Goal: Task Accomplishment & Management: Manage account settings

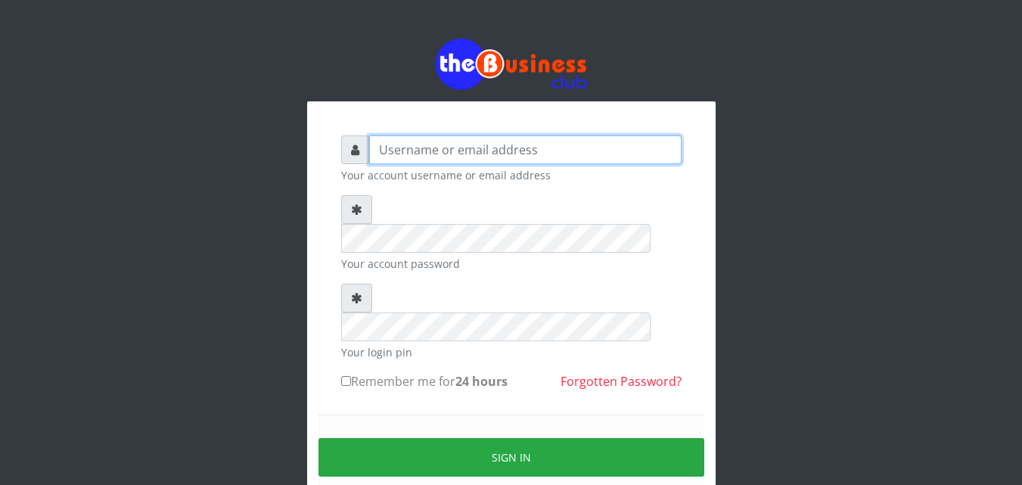
click at [523, 151] on input "text" at bounding box center [525, 149] width 312 height 29
type input "Innocent"
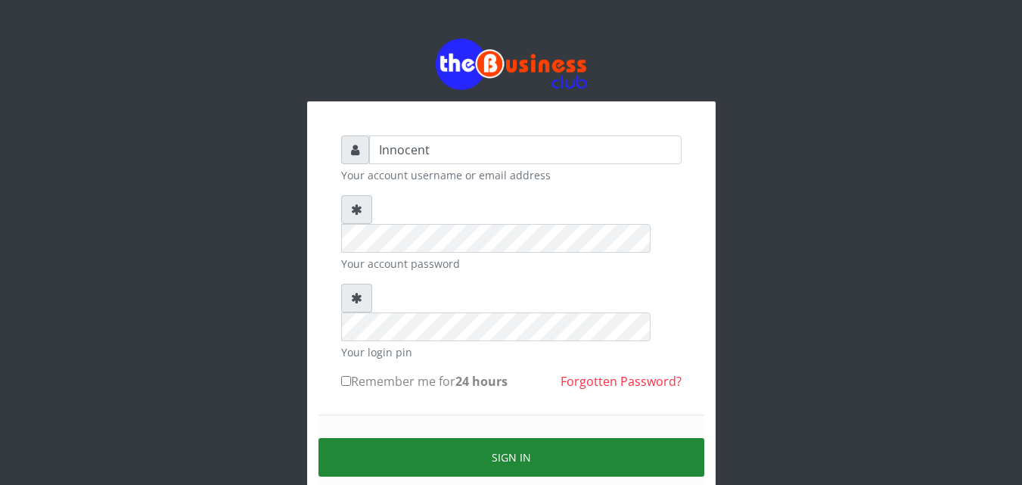
click at [501, 438] on button "Sign in" at bounding box center [512, 457] width 386 height 39
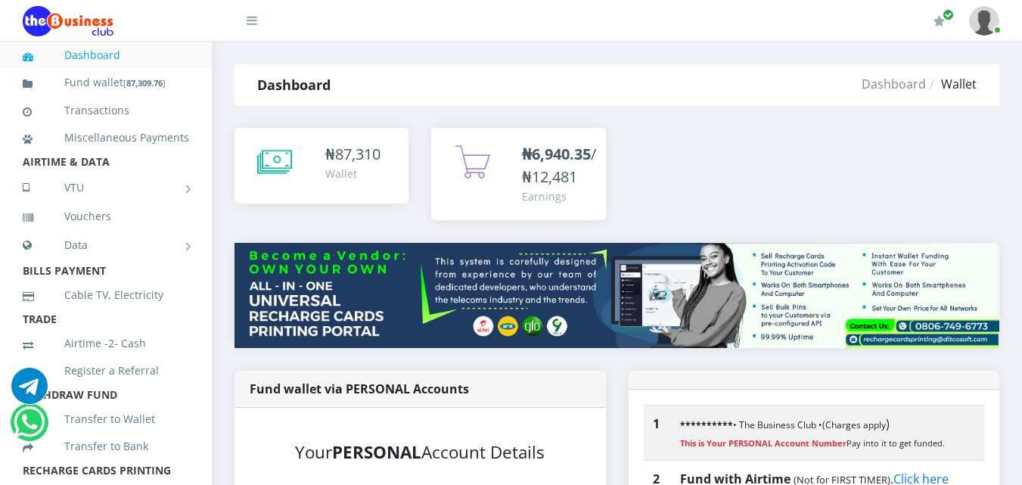
click at [312, 163] on div "₦ 87,310 Wallet" at bounding box center [322, 165] width 144 height 45
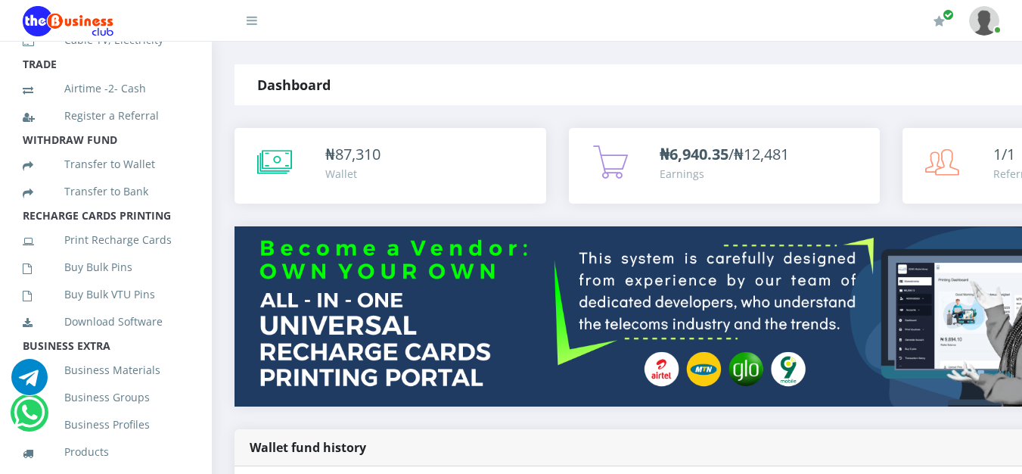
scroll to position [261, 0]
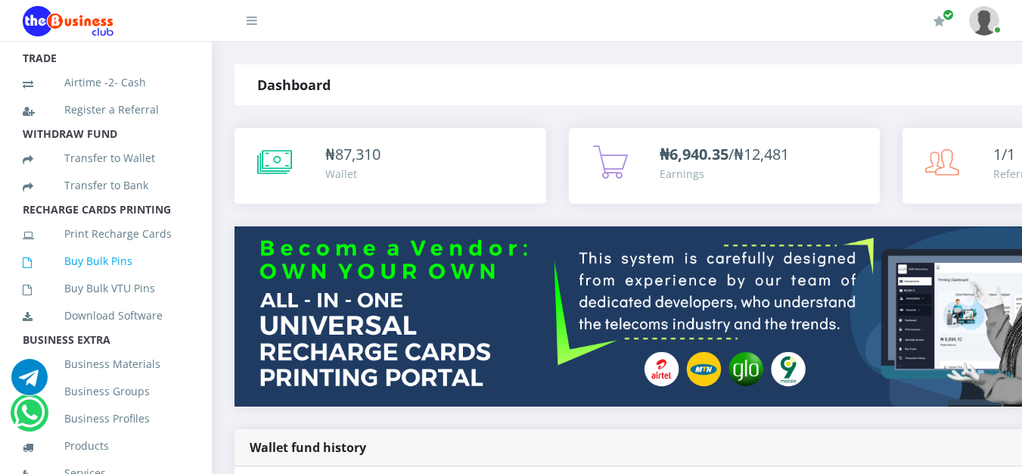
click at [107, 278] on link "Buy Bulk Pins" at bounding box center [106, 261] width 166 height 35
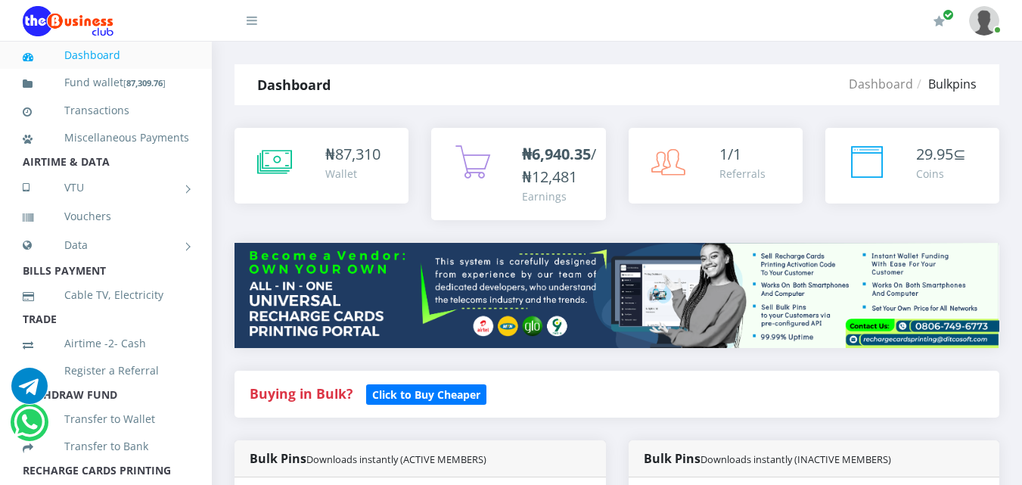
click at [359, 156] on span "87,310" at bounding box center [357, 154] width 45 height 20
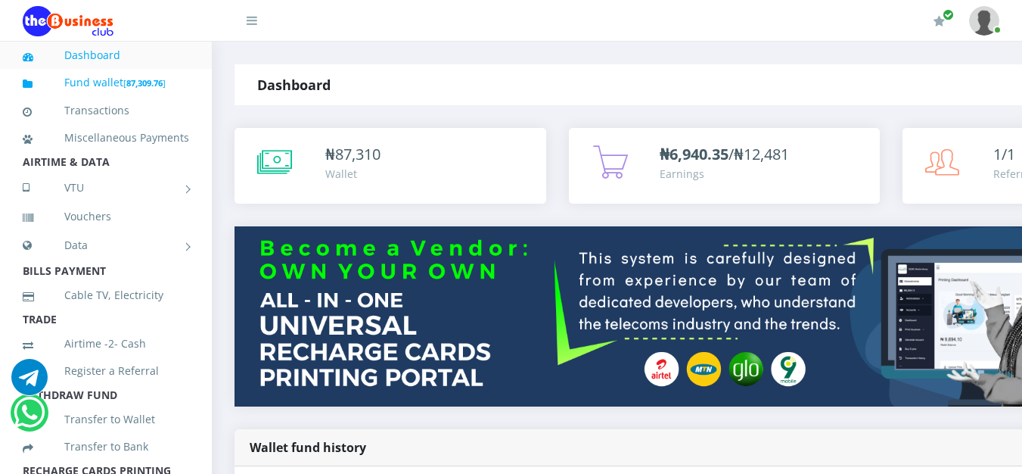
click at [89, 79] on link "Fund wallet [ 87,309.76 ]" at bounding box center [106, 83] width 166 height 36
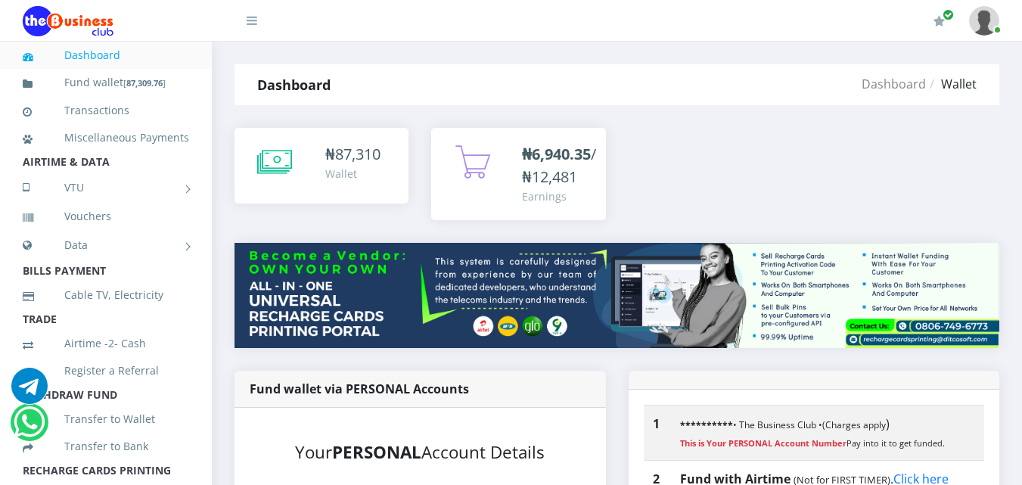
click at [359, 157] on span "87,310" at bounding box center [357, 154] width 45 height 20
